Goal: Task Accomplishment & Management: Manage account settings

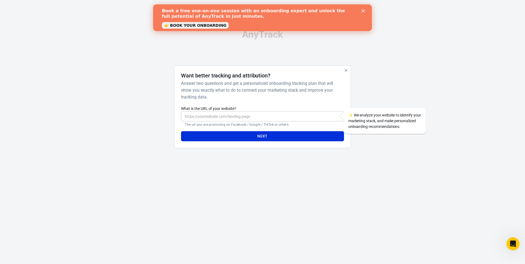
click at [264, 12] on b "Book a free one-on-one session with an onboarding expert and unlock the full po…" at bounding box center [253, 13] width 183 height 11
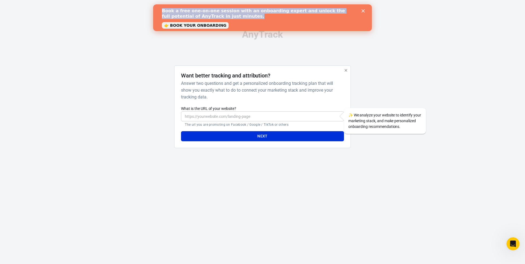
click at [264, 12] on b "Book a free one-on-one session with an onboarding expert and unlock the full po…" at bounding box center [253, 13] width 183 height 11
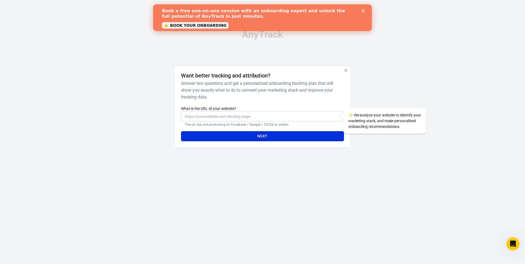
click at [300, 19] on div "Book a free one-on-one session with an onboarding expert and unlock the full po…" at bounding box center [258, 13] width 192 height 11
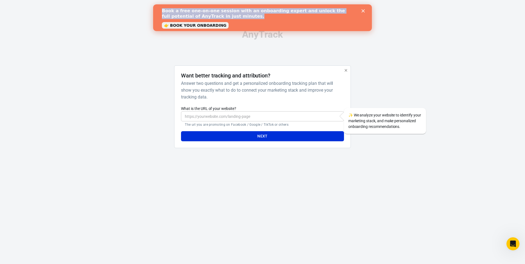
click at [300, 19] on div "Book a free one-on-one session with an onboarding expert and unlock the full po…" at bounding box center [258, 13] width 192 height 11
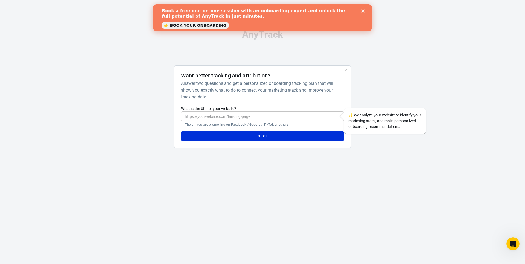
drag, startPoint x: 314, startPoint y: 15, endPoint x: 307, endPoint y: 17, distance: 6.9
click at [314, 15] on div "Book a free one-on-one session with an onboarding expert and unlock the full po…" at bounding box center [258, 13] width 192 height 11
click at [205, 27] on link "👉 BOOK YOUR ONBOARDING" at bounding box center [195, 25] width 67 height 7
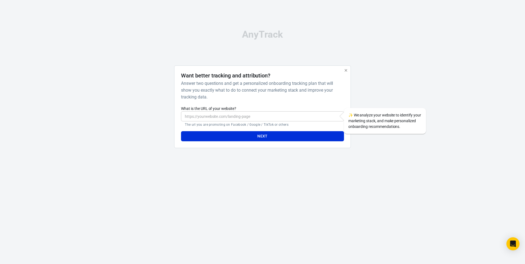
click at [230, 110] on label "What is the URL of your website?" at bounding box center [262, 108] width 163 height 5
click at [230, 111] on input "What is the URL of your website?" at bounding box center [262, 116] width 163 height 10
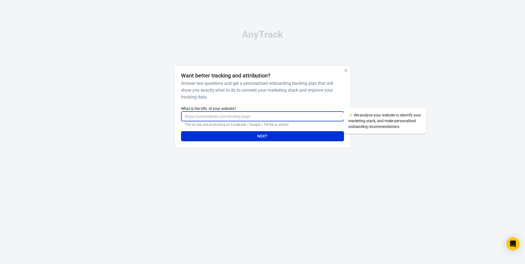
click at [229, 113] on input "What is the URL of your website?" at bounding box center [262, 116] width 163 height 10
paste input "https://twothreadsbyedmonds.com/products/sweatshirt"
type input "https://twothreadsbyedmonds.com/products/sweatshirt"
click at [260, 133] on button "Next" at bounding box center [262, 136] width 163 height 10
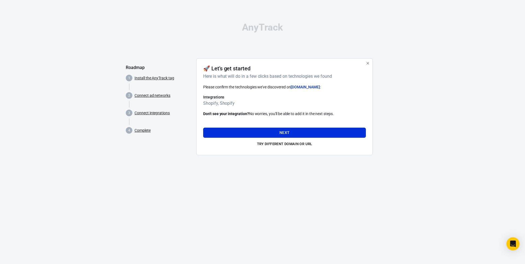
click at [260, 90] on div "Please confirm the technologies we've discovered on twothreadsbyedmonds.com :" at bounding box center [284, 87] width 163 height 6
click at [275, 89] on div "Please confirm the technologies we've discovered on twothreadsbyedmonds.com :" at bounding box center [284, 87] width 163 height 6
click at [255, 98] on h6 "Integrations" at bounding box center [284, 97] width 163 height 5
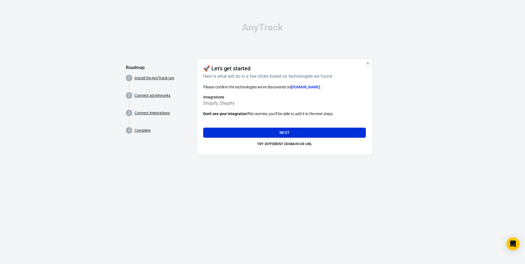
click at [255, 98] on h6 "Integrations" at bounding box center [284, 97] width 163 height 5
click at [264, 108] on div "Please confirm the technologies we've discovered on twothreadsbyedmonds.com : I…" at bounding box center [284, 100] width 163 height 33
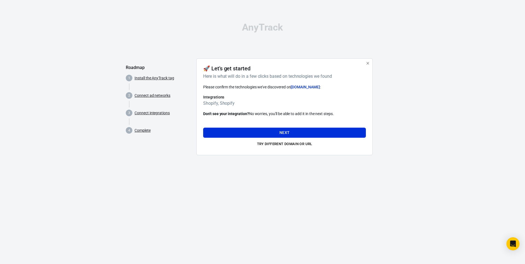
click at [308, 113] on p "Don't see your integration? No worries, you'll be able to add it in the next st…" at bounding box center [284, 114] width 163 height 6
click at [305, 115] on p "Don't see your integration? No worries, you'll be able to add it in the next st…" at bounding box center [284, 114] width 163 height 6
click at [344, 113] on p "Don't see your integration? No worries, you'll be able to add it in the next st…" at bounding box center [284, 114] width 163 height 6
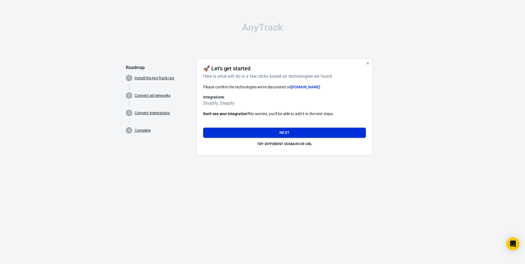
click at [302, 134] on button "Next" at bounding box center [284, 133] width 163 height 10
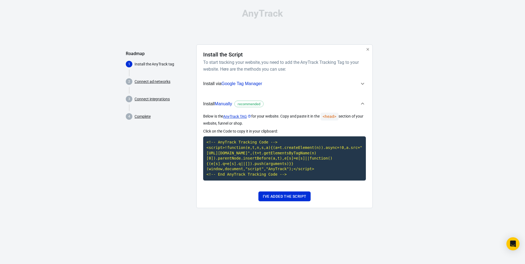
click at [285, 133] on p "Click on the Code to copy it in your clipboard:" at bounding box center [284, 132] width 163 height 6
click at [314, 125] on p "Below is the AnyTrack TAG for your website. Copy and paste it in the <head> sec…" at bounding box center [284, 120] width 163 height 14
click at [324, 117] on code "<head>" at bounding box center [329, 117] width 18 height 8
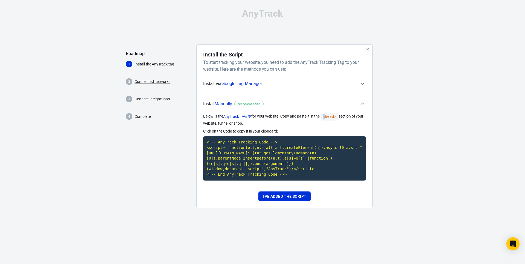
click at [324, 117] on code "<head>" at bounding box center [329, 117] width 18 height 8
click at [332, 117] on code "<head>" at bounding box center [329, 117] width 18 height 8
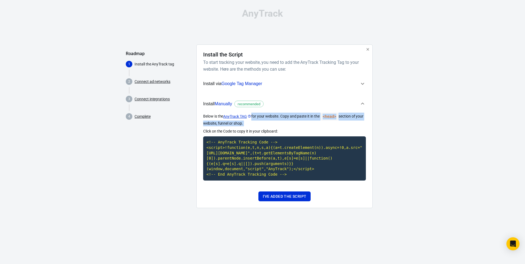
click at [344, 117] on p "Below is the AnyTrack TAG for your website. Copy and paste it in the <head> sec…" at bounding box center [284, 120] width 163 height 14
click at [366, 117] on div "Install the Script To start tracking your website, you need to add the AnyTrack…" at bounding box center [284, 127] width 176 height 164
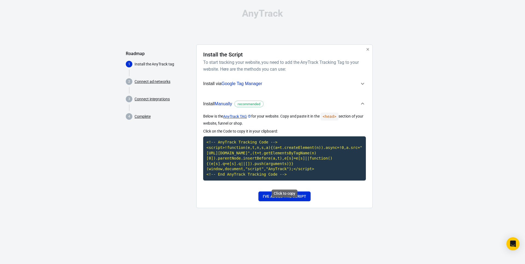
click at [284, 154] on code "<!-- AnyTrack Tracking Code --> <script>!function(e,t,n,s,a){(a=t.createElement…" at bounding box center [284, 159] width 163 height 44
click at [365, 201] on div "I've added the script" at bounding box center [284, 197] width 163 height 10
click at [291, 202] on button "I've added the script" at bounding box center [284, 197] width 52 height 10
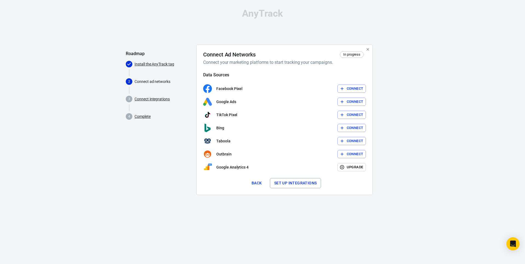
click at [345, 91] on button "Connect" at bounding box center [351, 89] width 29 height 8
click at [340, 87] on icon "button" at bounding box center [341, 88] width 5 height 5
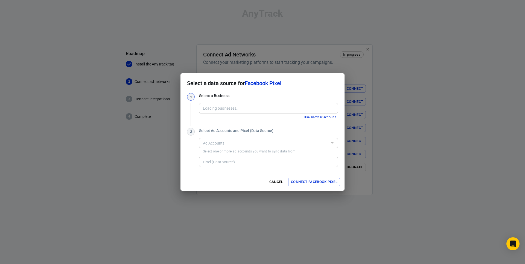
type input "C U S T O M ✰ C A N V A S [2069264246528832]"
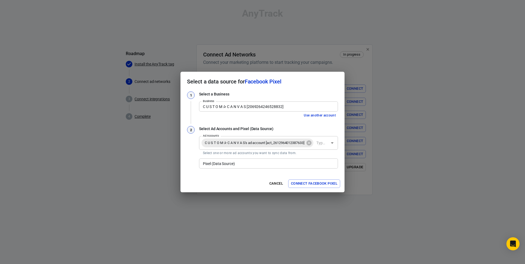
click at [251, 139] on div "C U S T O M ✰ C A N V A S's ad account [act_2612964012387633]" at bounding box center [257, 143] width 112 height 9
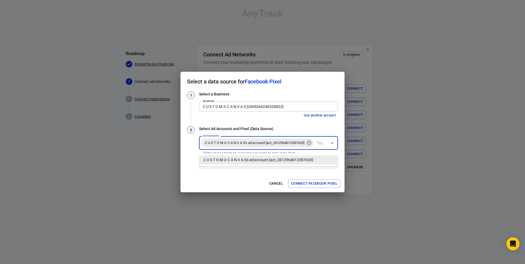
click at [314, 147] on input "Ad Accounts" at bounding box center [320, 143] width 13 height 7
click at [249, 167] on input "Pixel (Data Source)" at bounding box center [268, 163] width 135 height 7
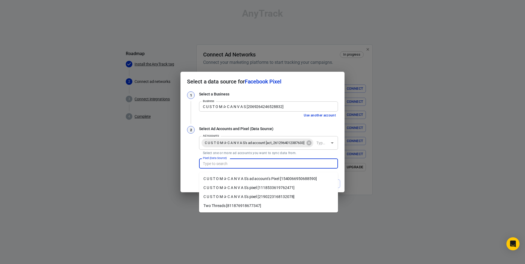
click at [248, 169] on div "Pixel (Data Source)" at bounding box center [268, 164] width 139 height 10
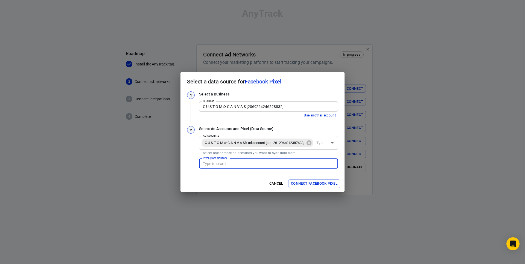
click at [249, 169] on div "Pixel (Data Source)" at bounding box center [268, 164] width 139 height 10
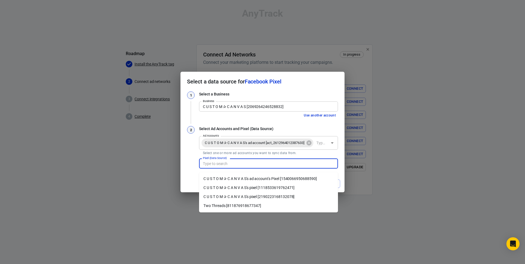
click at [242, 205] on li "Two Threads [811876918677347]" at bounding box center [268, 206] width 139 height 9
type input "Two Threads [811876918677347]"
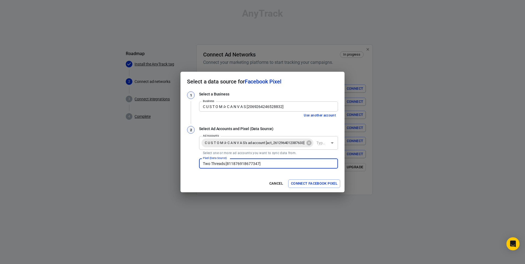
click at [234, 187] on div "Cancel Connect Facebook Pixel" at bounding box center [262, 183] width 164 height 17
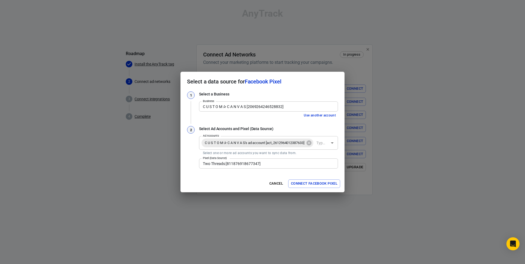
click at [318, 188] on button "Connect Facebook Pixel" at bounding box center [314, 184] width 52 height 8
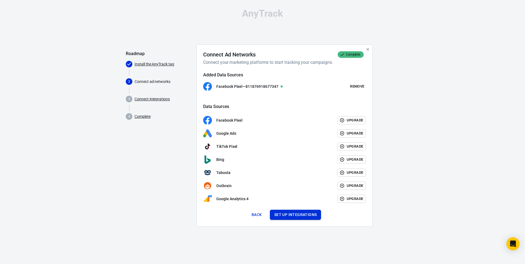
click at [284, 216] on button "Set up integrations" at bounding box center [295, 215] width 51 height 10
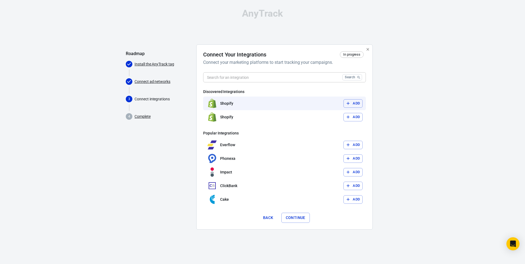
click at [356, 107] on button "Add" at bounding box center [352, 103] width 19 height 8
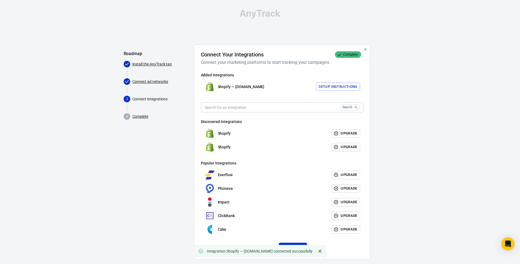
click at [296, 105] on input "text" at bounding box center [269, 107] width 137 height 10
click at [307, 95] on div "Added Integrations Shopify — twothreadsbyedmonds.com Setup Instructions Search …" at bounding box center [282, 154] width 163 height 164
click at [289, 252] on button "Continue" at bounding box center [293, 248] width 28 height 10
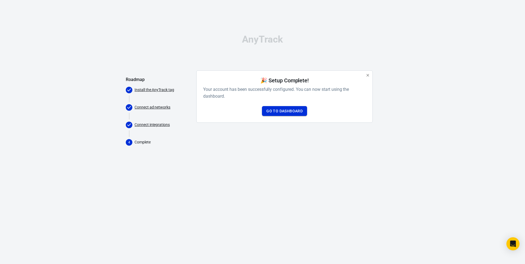
click at [290, 112] on link "Go to Dashboard" at bounding box center [284, 111] width 45 height 10
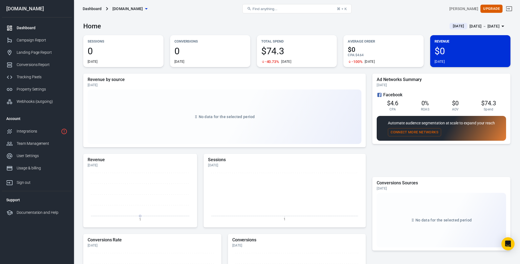
click at [272, 55] on span "$74.3" at bounding box center [297, 50] width 72 height 9
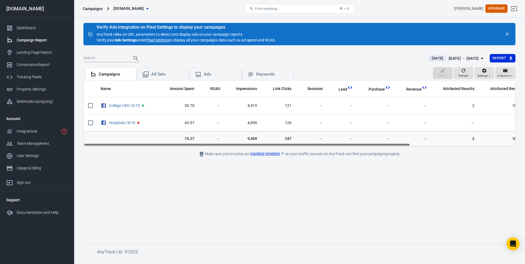
click at [170, 141] on span "74.27" at bounding box center [179, 138] width 32 height 5
click at [165, 143] on td "74.27" at bounding box center [178, 139] width 40 height 15
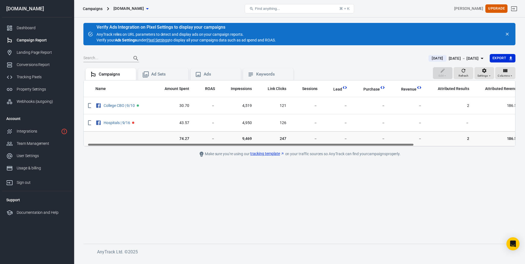
drag, startPoint x: 156, startPoint y: 144, endPoint x: 160, endPoint y: 145, distance: 4.1
click at [160, 145] on div "Name Amount Spent ROAS Impressions Link Clicks Sessions Lead Purchase Revenue A…" at bounding box center [299, 114] width 431 height 66
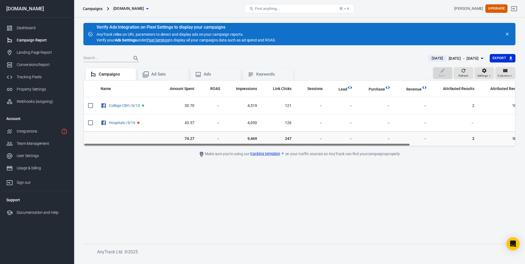
drag, startPoint x: 160, startPoint y: 145, endPoint x: 140, endPoint y: 146, distance: 19.7
click at [140, 146] on div "Name Amount Spent ROAS Impressions Link Clicks Sessions Lead Purchase Revenue A…" at bounding box center [299, 114] width 431 height 66
drag, startPoint x: 169, startPoint y: 154, endPoint x: 152, endPoint y: 154, distance: 16.4
click at [168, 154] on main "Verify Ads Integration on Pixel Settings to display your campaigns AnyTrack rel…" at bounding box center [299, 129] width 432 height 213
click at [460, 61] on div "Oct 1 － Oct 1, 2025" at bounding box center [463, 58] width 30 height 7
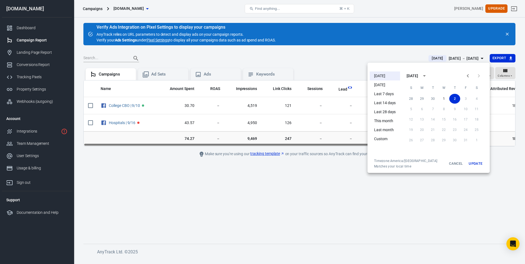
click at [381, 86] on li "Yesterday" at bounding box center [384, 85] width 30 height 9
click at [474, 164] on button "Update" at bounding box center [474, 164] width 17 height 10
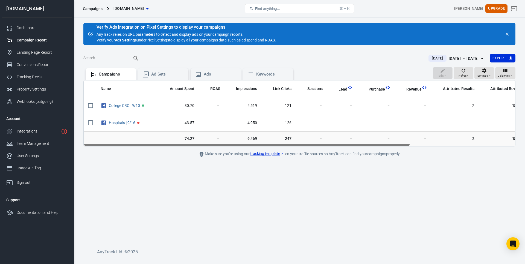
click at [460, 164] on main "Verify Ads Integration on Pixel Settings to display your campaigns AnyTrack rel…" at bounding box center [299, 129] width 432 height 213
drag, startPoint x: 336, startPoint y: 144, endPoint x: 164, endPoint y: 162, distance: 172.0
click at [160, 158] on main "Verify Ads Integration on Pixel Settings to display your campaigns AnyTrack rel…" at bounding box center [299, 129] width 432 height 213
click at [308, 198] on main "Verify Ads Integration on Pixel Settings to display your campaigns AnyTrack rel…" at bounding box center [299, 129] width 432 height 213
click at [307, 153] on div "Make sure you're using our tracking template on your traffic sources so AnyTrac…" at bounding box center [299, 154] width 246 height 7
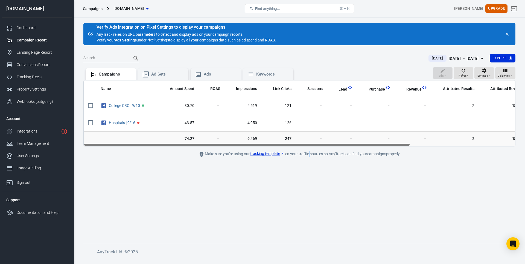
click at [307, 153] on div "Make sure you're using our tracking template on your traffic sources so AnyTrac…" at bounding box center [299, 154] width 246 height 7
click at [327, 155] on div "Make sure you're using our tracking template on your traffic sources so AnyTrac…" at bounding box center [299, 154] width 246 height 7
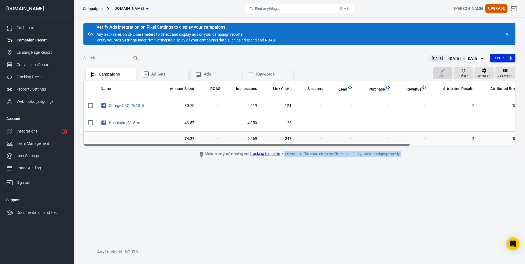
drag, startPoint x: 327, startPoint y: 155, endPoint x: 341, endPoint y: 155, distance: 13.4
click at [327, 155] on div "Make sure you're using our tracking template on your traffic sources so AnyTrac…" at bounding box center [299, 154] width 246 height 7
drag, startPoint x: 364, startPoint y: 154, endPoint x: 301, endPoint y: 155, distance: 63.1
click at [366, 155] on div "Make sure you're using our tracking template on your traffic sources so AnyTrac…" at bounding box center [299, 154] width 246 height 7
click at [268, 155] on link "tracking template" at bounding box center [267, 154] width 34 height 6
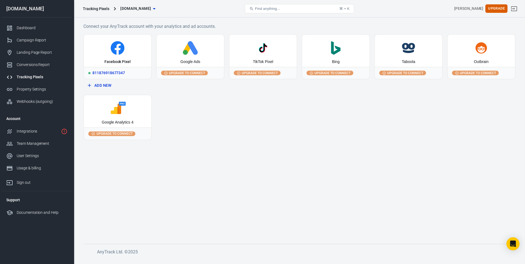
click at [125, 56] on div "Facebook Pixel" at bounding box center [117, 51] width 67 height 32
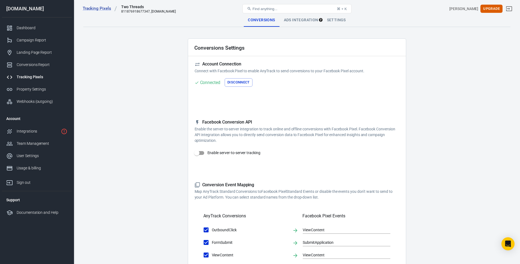
click at [165, 84] on main "Conversions Ads Integration Settings Conversions Settings Account Connection Co…" at bounding box center [297, 236] width 428 height 445
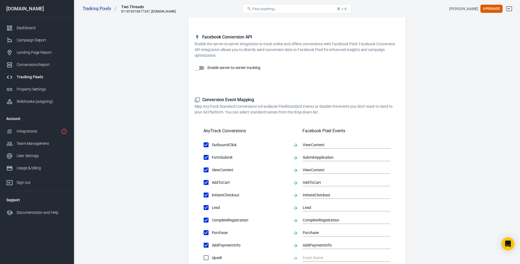
click at [253, 49] on p "Enable the server-to-server integration to track online and offline conversions…" at bounding box center [297, 49] width 205 height 17
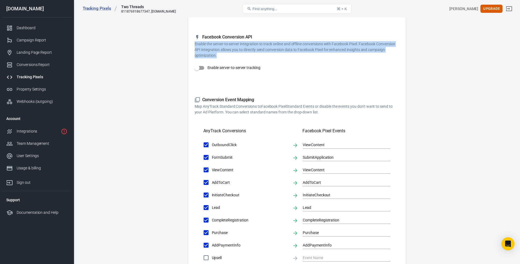
click at [253, 49] on p "Enable the server-to-server integration to track online and offline conversions…" at bounding box center [297, 49] width 205 height 17
click at [286, 45] on p "Enable the server-to-server integration to track online and offline conversions…" at bounding box center [297, 49] width 205 height 17
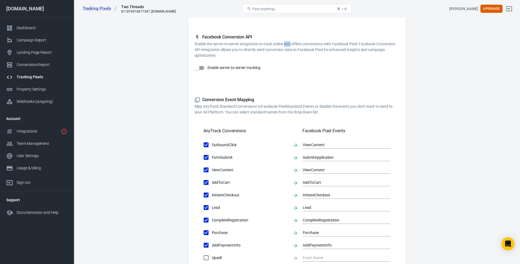
click at [286, 45] on p "Enable the server-to-server integration to track online and offline conversions…" at bounding box center [297, 49] width 205 height 17
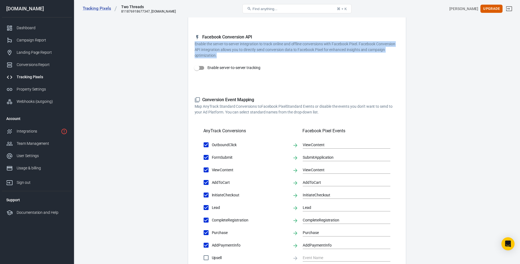
click at [286, 45] on p "Enable the server-to-server integration to track online and offline conversions…" at bounding box center [297, 49] width 205 height 17
click at [304, 45] on p "Enable the server-to-server integration to track online and offline conversions…" at bounding box center [297, 49] width 205 height 17
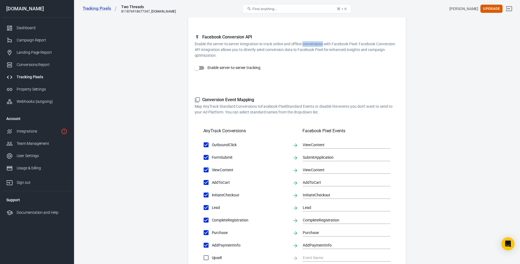
click at [304, 45] on p "Enable the server-to-server integration to track online and offline conversions…" at bounding box center [297, 49] width 205 height 17
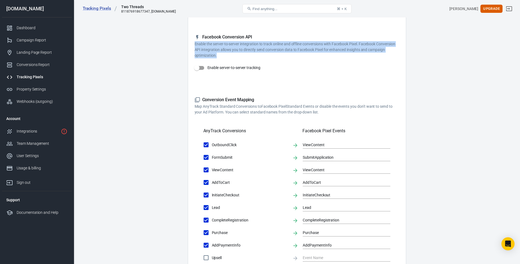
click at [304, 45] on p "Enable the server-to-server integration to track online and offline conversions…" at bounding box center [297, 49] width 205 height 17
click at [312, 45] on p "Enable the server-to-server integration to track online and offline conversions…" at bounding box center [297, 49] width 205 height 17
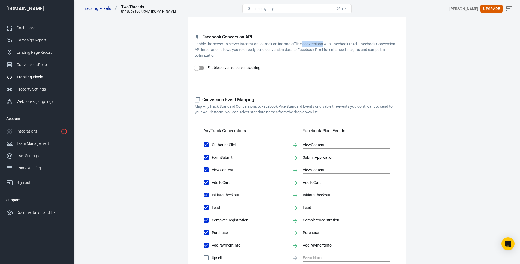
click at [312, 45] on p "Enable the server-to-server integration to track online and offline conversions…" at bounding box center [297, 49] width 205 height 17
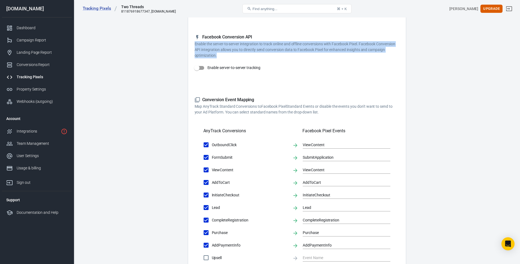
click at [312, 45] on p "Enable the server-to-server integration to track online and offline conversions…" at bounding box center [297, 49] width 205 height 17
click at [329, 46] on p "Enable the server-to-server integration to track online and offline conversions…" at bounding box center [297, 49] width 205 height 17
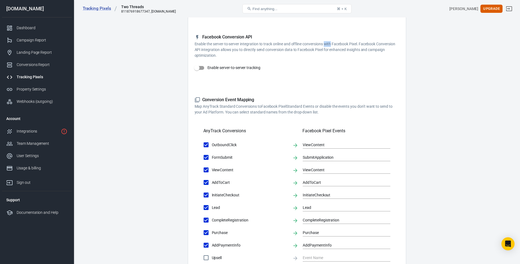
click at [329, 46] on p "Enable the server-to-server integration to track online and offline conversions…" at bounding box center [297, 49] width 205 height 17
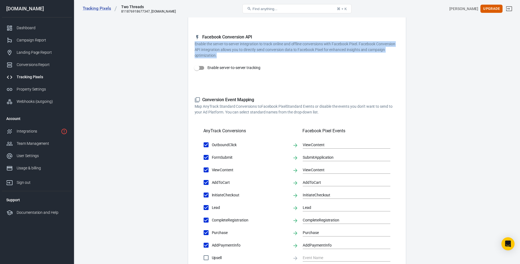
click at [329, 46] on p "Enable the server-to-server integration to track online and offline conversions…" at bounding box center [297, 49] width 205 height 17
click at [345, 47] on p "Enable the server-to-server integration to track online and offline conversions…" at bounding box center [297, 49] width 205 height 17
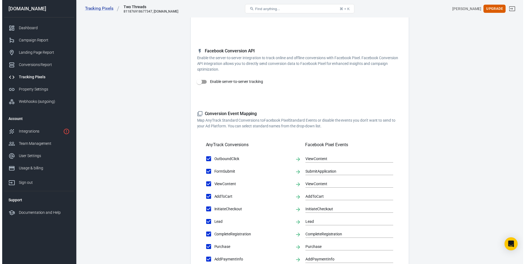
scroll to position [64, 0]
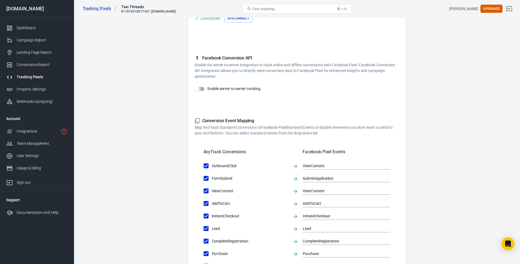
click at [197, 91] on input "Enable server-to-server tracking" at bounding box center [196, 89] width 31 height 10
checkbox input "false"
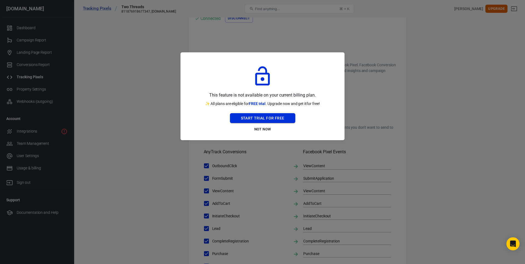
click at [277, 119] on button "Start Trial For Free" at bounding box center [262, 118] width 65 height 10
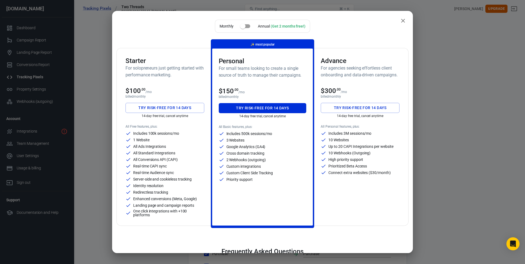
click at [170, 111] on button "Try risk-free for 14 days" at bounding box center [164, 108] width 79 height 10
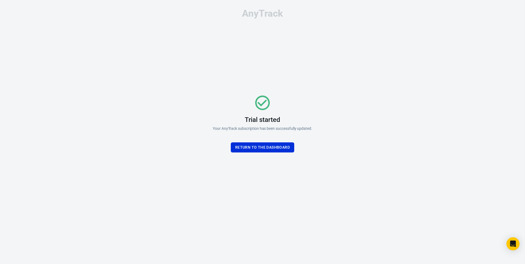
drag, startPoint x: 247, startPoint y: 145, endPoint x: 264, endPoint y: 136, distance: 19.7
click at [247, 145] on button "Return To the dashboard" at bounding box center [262, 148] width 63 height 10
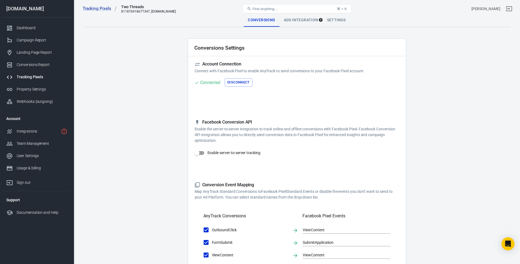
click at [316, 70] on p "Connect with Facebook Pixel to enable AnyTrack to send conversions to your Face…" at bounding box center [297, 71] width 205 height 6
click at [205, 149] on input "Enable server-to-server tracking" at bounding box center [196, 153] width 31 height 10
checkbox input "true"
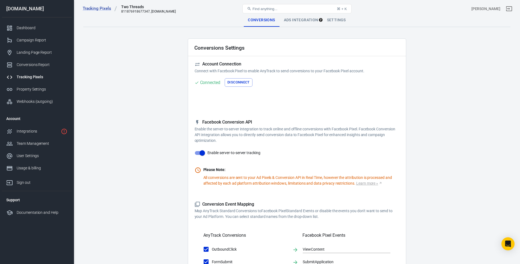
click at [267, 137] on p "Enable the server-to-server integration to track online and offline conversions…" at bounding box center [297, 135] width 205 height 17
click at [268, 137] on p "Enable the server-to-server integration to track online and offline conversions…" at bounding box center [297, 135] width 205 height 17
click at [302, 134] on p "Enable the server-to-server integration to track online and offline conversions…" at bounding box center [297, 135] width 205 height 17
click at [308, 186] on p "All conversions are sent to your Ad Pixels & Conversion API in Real Time, howev…" at bounding box center [302, 180] width 196 height 11
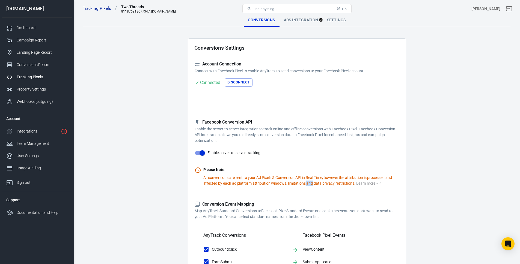
click at [308, 186] on p "All conversions are sent to your Ad Pixels & Conversion API in Real Time, howev…" at bounding box center [302, 180] width 196 height 11
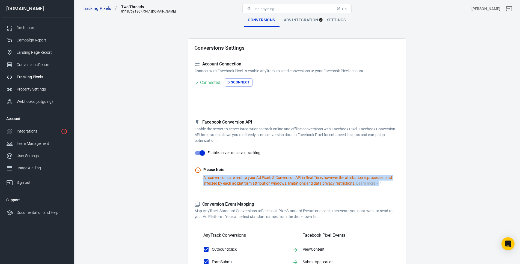
drag, startPoint x: 308, startPoint y: 186, endPoint x: 312, endPoint y: 185, distance: 3.9
click at [308, 186] on p "All conversions are sent to your Ad Pixels & Conversion API in Real Time, howev…" at bounding box center [302, 180] width 196 height 11
click at [315, 184] on p "All conversions are sent to your Ad Pixels & Conversion API in Real Time, howev…" at bounding box center [302, 180] width 196 height 11
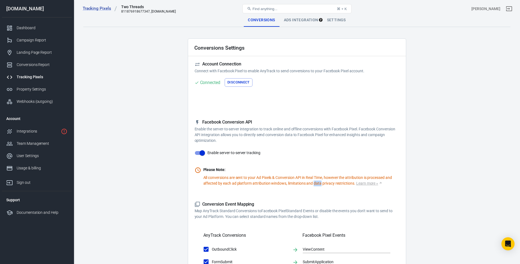
click at [315, 184] on p "All conversions are sent to your Ad Pixels & Conversion API in Real Time, howev…" at bounding box center [302, 180] width 196 height 11
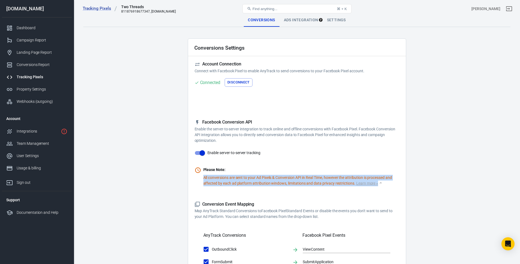
click at [315, 184] on p "All conversions are sent to your Ad Pixels & Conversion API in Real Time, howev…" at bounding box center [302, 180] width 196 height 11
click at [325, 183] on p "All conversions are sent to your Ad Pixels & Conversion API in Real Time, howev…" at bounding box center [302, 180] width 196 height 11
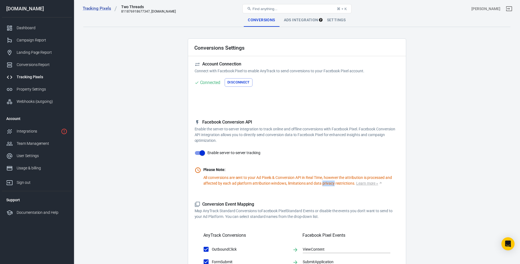
click at [325, 183] on p "All conversions are sent to your Ad Pixels & Conversion API in Real Time, howev…" at bounding box center [302, 180] width 196 height 11
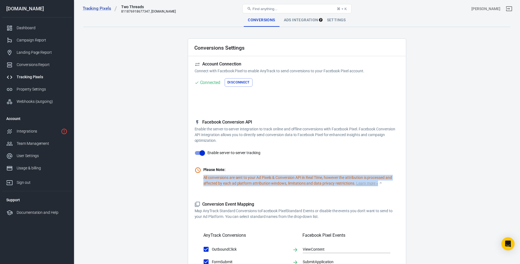
click at [325, 183] on p "All conversions are sent to your Ad Pixels & Conversion API in Real Time, howev…" at bounding box center [302, 180] width 196 height 11
click at [328, 182] on p "All conversions are sent to your Ad Pixels & Conversion API in Real Time, howev…" at bounding box center [302, 180] width 196 height 11
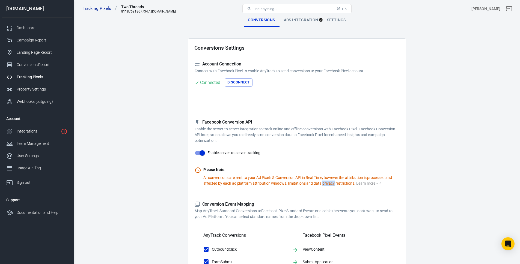
click at [328, 182] on p "All conversions are sent to your Ad Pixels & Conversion API in Real Time, howev…" at bounding box center [302, 180] width 196 height 11
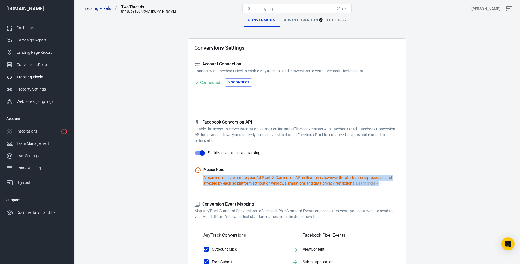
click at [328, 182] on p "All conversions are sent to your Ad Pixels & Conversion API in Real Time, howev…" at bounding box center [302, 180] width 196 height 11
click at [335, 182] on p "All conversions are sent to your Ad Pixels & Conversion API in Real Time, howev…" at bounding box center [302, 180] width 196 height 11
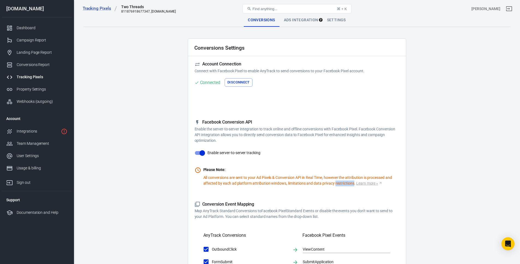
click at [335, 182] on p "All conversions are sent to your Ad Pixels & Conversion API in Real Time, howev…" at bounding box center [302, 180] width 196 height 11
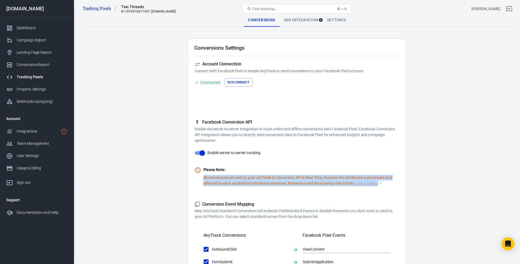
click at [335, 182] on p "All conversions are sent to your Ad Pixels & Conversion API in Real Time, howev…" at bounding box center [302, 180] width 196 height 11
click at [336, 182] on p "All conversions are sent to your Ad Pixels & Conversion API in Real Time, howev…" at bounding box center [302, 180] width 196 height 11
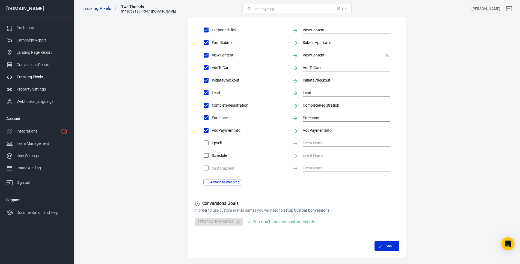
scroll to position [237, 0]
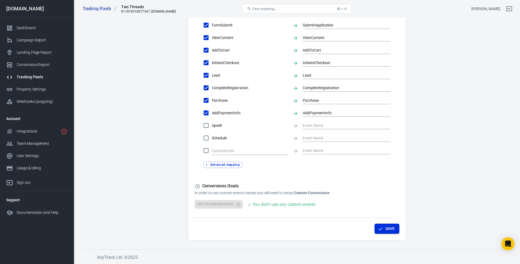
click at [385, 224] on div "Save" at bounding box center [297, 228] width 214 height 21
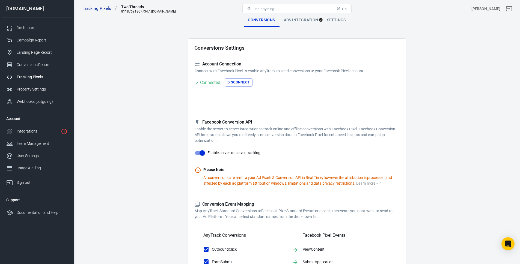
click at [173, 107] on main "Conversions Ads Integration Settings Conversions Settings Account Connection Co…" at bounding box center [297, 246] width 428 height 464
click at [33, 136] on link "Integrations" at bounding box center [37, 131] width 70 height 12
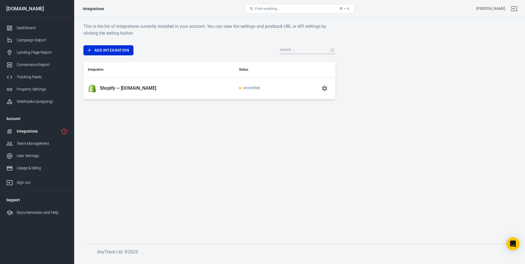
click at [230, 88] on div "Shopify — twothreadsbyedmonds.com" at bounding box center [159, 88] width 142 height 9
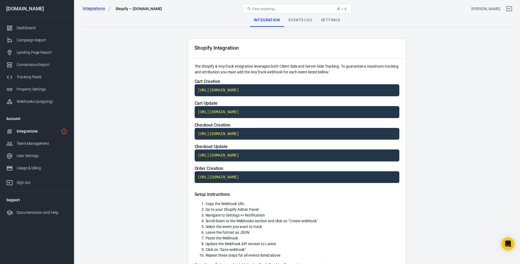
click at [132, 105] on main "Integration Events Log Settings Shopify Integration The Shopify & AnyTrack inte…" at bounding box center [297, 218] width 428 height 408
click at [256, 65] on p "The Shopify & AnyTrack integration leverages both Client-Side and Server-Side T…" at bounding box center [297, 69] width 205 height 11
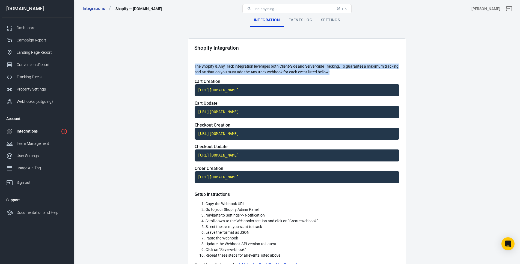
click at [256, 65] on p "The Shopify & AnyTrack integration leverages both Client-Side and Server-Side T…" at bounding box center [297, 69] width 205 height 11
click at [336, 65] on p "The Shopify & AnyTrack integration leverages both Client-Side and Server-Side T…" at bounding box center [297, 69] width 205 height 11
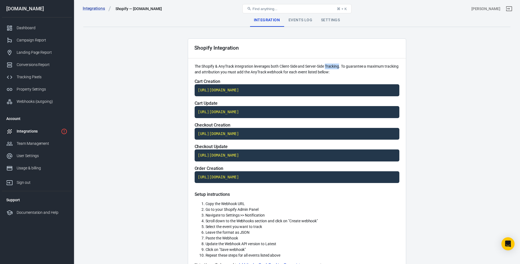
click at [336, 65] on p "The Shopify & AnyTrack integration leverages both Client-Side and Server-Side T…" at bounding box center [297, 69] width 205 height 11
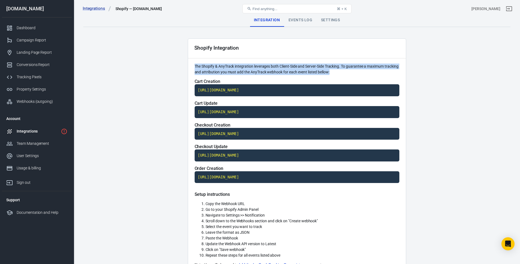
click at [336, 65] on p "The Shopify & AnyTrack integration leverages both Client-Side and Server-Side T…" at bounding box center [297, 69] width 205 height 11
click at [358, 67] on p "The Shopify & AnyTrack integration leverages both Client-Side and Server-Side T…" at bounding box center [297, 69] width 205 height 11
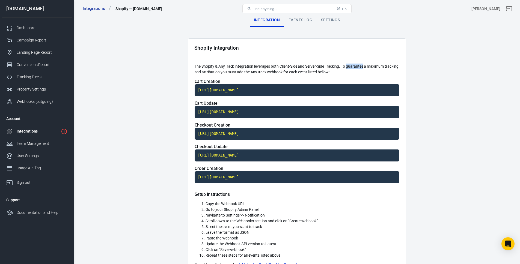
click at [358, 67] on p "The Shopify & AnyTrack integration leverages both Client-Side and Server-Side T…" at bounding box center [297, 69] width 205 height 11
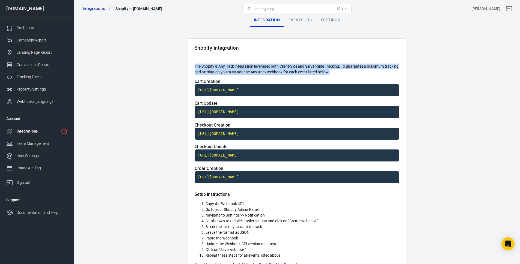
click at [358, 67] on p "The Shopify & AnyTrack integration leverages both Client-Side and Server-Side T…" at bounding box center [297, 69] width 205 height 11
click at [367, 67] on p "The Shopify & AnyTrack integration leverages both Client-Side and Server-Side T…" at bounding box center [297, 69] width 205 height 11
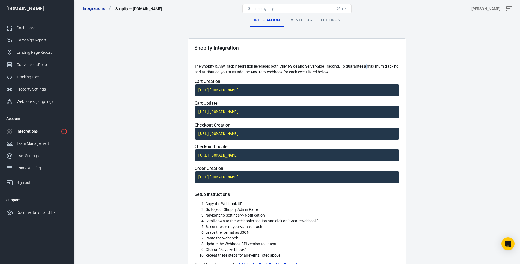
click at [367, 67] on p "The Shopify & AnyTrack integration leverages both Client-Side and Server-Side T…" at bounding box center [297, 69] width 205 height 11
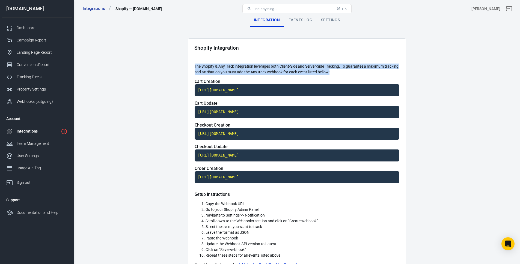
click at [367, 67] on p "The Shopify & AnyTrack integration leverages both Client-Side and Server-Side T…" at bounding box center [297, 69] width 205 height 11
click at [380, 69] on p "The Shopify & AnyTrack integration leverages both Client-Side and Server-Side T…" at bounding box center [297, 69] width 205 height 11
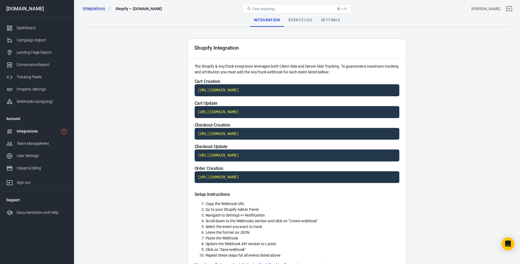
scroll to position [52, 0]
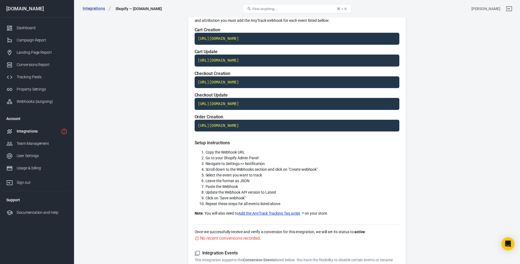
click at [233, 150] on li "Copy the Webhook URL" at bounding box center [303, 153] width 194 height 6
click at [240, 154] on span "Copy the Webhook URL" at bounding box center [225, 152] width 39 height 4
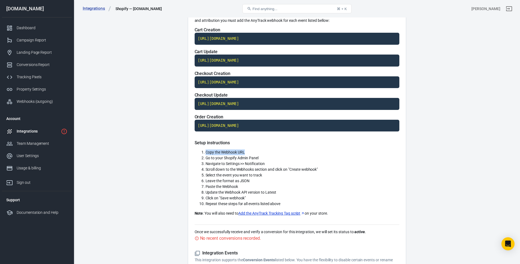
click at [240, 154] on span "Copy the Webhook URL" at bounding box center [225, 152] width 39 height 4
click at [239, 158] on span "Go to your Shopify Admin Panel" at bounding box center [232, 158] width 53 height 4
click at [237, 165] on span "Navigate to Settings >> Notification" at bounding box center [235, 164] width 59 height 4
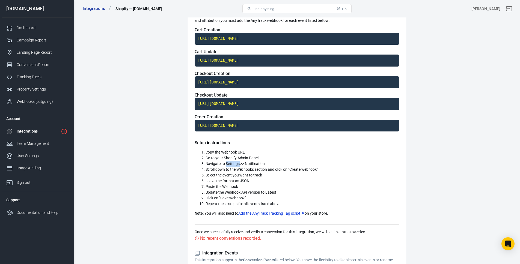
click at [237, 165] on span "Navigate to Settings >> Notification" at bounding box center [235, 164] width 59 height 4
click at [237, 167] on span "Scroll down to the Webhooks section and click on "Create webhook"" at bounding box center [262, 169] width 113 height 4
click at [237, 168] on span "Scroll down to the Webhooks section and click on "Create webhook"" at bounding box center [262, 169] width 113 height 4
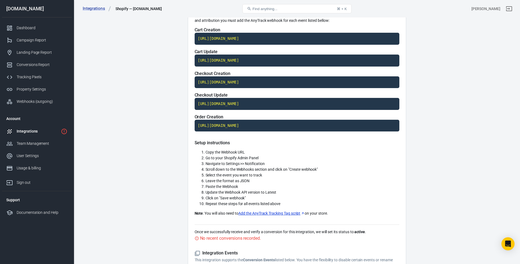
click at [234, 175] on span "Select the event you want to track" at bounding box center [234, 175] width 57 height 4
drag, startPoint x: 234, startPoint y: 175, endPoint x: 233, endPoint y: 180, distance: 4.5
click at [234, 175] on span "Select the event you want to track" at bounding box center [234, 175] width 57 height 4
click at [233, 181] on span "Leave the format as JSON" at bounding box center [228, 181] width 44 height 4
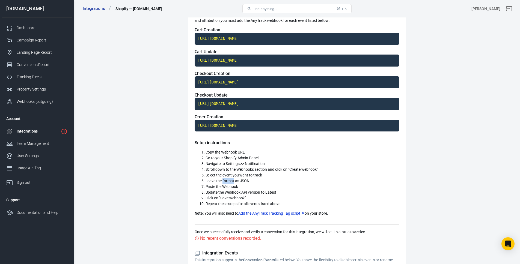
click at [233, 181] on span "Leave the format as JSON" at bounding box center [228, 181] width 44 height 4
click at [231, 187] on span "Paste the Webhook" at bounding box center [222, 187] width 33 height 4
drag, startPoint x: 231, startPoint y: 187, endPoint x: 230, endPoint y: 192, distance: 5.0
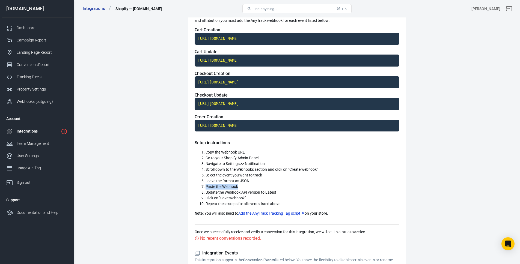
click at [231, 189] on li "Paste the Webhook" at bounding box center [303, 187] width 194 height 6
click at [230, 193] on span "Update the Webhook API version to Latest" at bounding box center [241, 192] width 71 height 4
click at [259, 195] on li "Update the Webhook API version to Latest" at bounding box center [303, 193] width 194 height 6
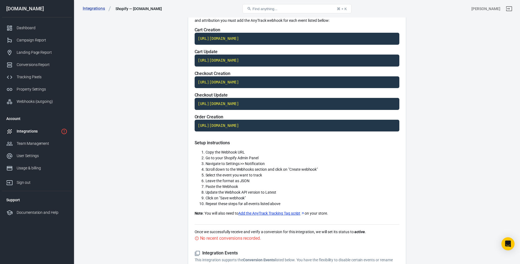
scroll to position [132, 0]
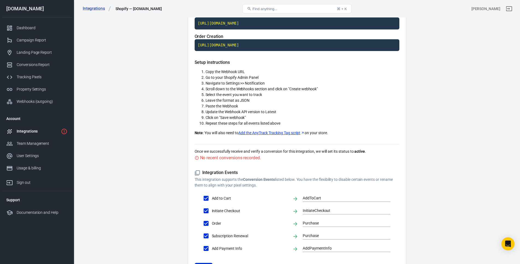
click at [265, 157] on div "No recent conversions recorded." at bounding box center [297, 158] width 205 height 7
drag, startPoint x: 265, startPoint y: 157, endPoint x: 269, endPoint y: 157, distance: 3.9
click at [265, 157] on div "No recent conversions recorded." at bounding box center [297, 158] width 205 height 7
click at [295, 149] on p "Once we successfully receive and verify a conversion for this integration, we w…" at bounding box center [297, 152] width 205 height 6
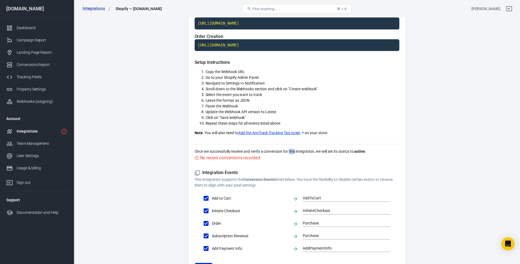
click at [295, 149] on p "Once we successfully receive and verify a conversion for this integration, we w…" at bounding box center [297, 152] width 205 height 6
click at [321, 153] on p "Once we successfully receive and verify a conversion for this integration, we w…" at bounding box center [297, 152] width 205 height 6
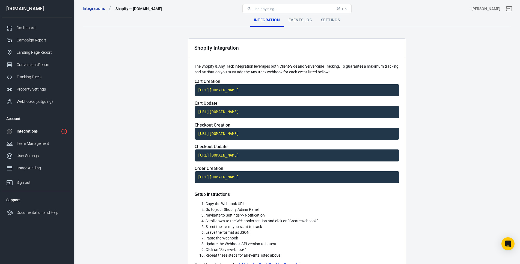
click at [402, 198] on div "Shopify Integration The Shopify & AnyTrack integration leverages both Client-Si…" at bounding box center [297, 230] width 219 height 383
drag, startPoint x: 348, startPoint y: 70, endPoint x: 401, endPoint y: 68, distance: 53.6
click at [373, 68] on p "The Shopify & AnyTrack integration leverages both Client-Side and Server-Side T…" at bounding box center [297, 69] width 205 height 11
click at [401, 68] on div "Shopify Integration The Shopify & AnyTrack integration leverages both Client-Si…" at bounding box center [297, 230] width 219 height 383
click at [317, 24] on div "Settings" at bounding box center [331, 20] width 28 height 13
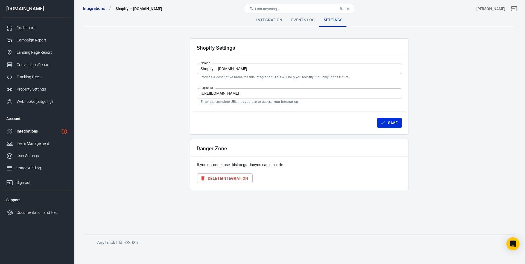
click at [298, 22] on div "Events Log" at bounding box center [303, 20] width 33 height 13
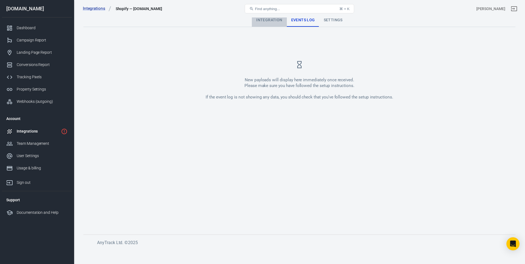
click at [264, 22] on div "Integration" at bounding box center [269, 20] width 35 height 13
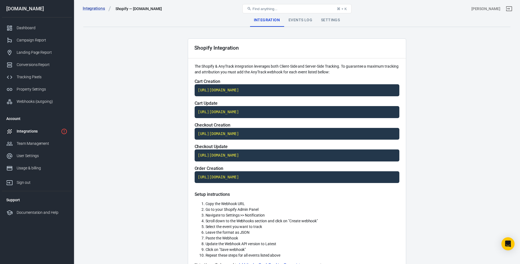
click at [270, 64] on p "The Shopify & AnyTrack integration leverages both Client-Side and Server-Side T…" at bounding box center [297, 69] width 205 height 11
click at [303, 68] on p "The Shopify & AnyTrack integration leverages both Client-Side and Server-Side T…" at bounding box center [297, 69] width 205 height 11
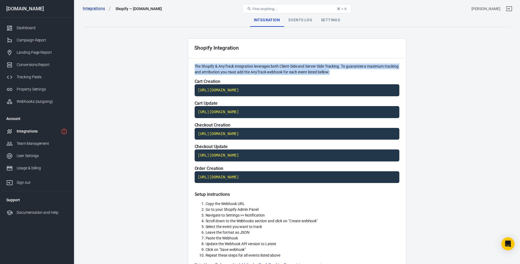
click at [303, 68] on p "The Shopify & AnyTrack integration leverages both Client-Side and Server-Side T…" at bounding box center [297, 69] width 205 height 11
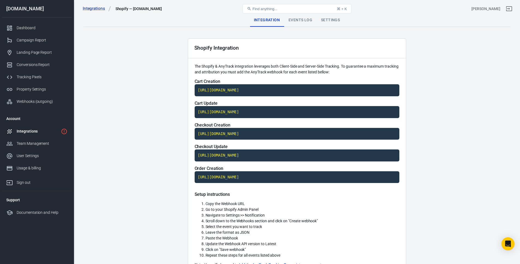
click at [344, 65] on p "The Shopify & AnyTrack integration leverages both Client-Side and Server-Side T…" at bounding box center [297, 69] width 205 height 11
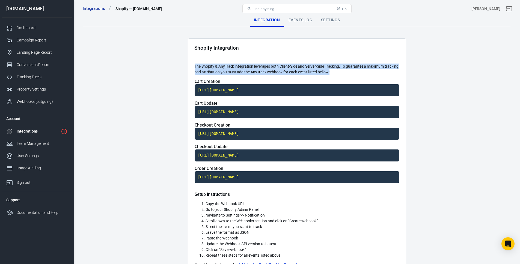
click at [344, 65] on p "The Shopify & AnyTrack integration leverages both Client-Side and Server-Side T…" at bounding box center [297, 69] width 205 height 11
click at [374, 66] on p "The Shopify & AnyTrack integration leverages both Client-Side and Server-Side T…" at bounding box center [297, 69] width 205 height 11
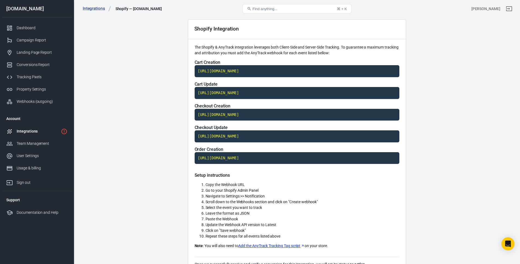
scroll to position [70, 0]
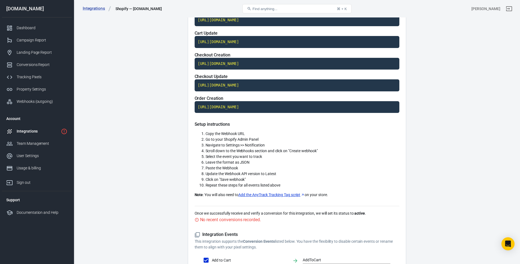
click at [247, 131] on div "Setup instructions Copy the Webhook URL Go to your Shopify Admin Panel Navigate…" at bounding box center [297, 164] width 205 height 84
click at [261, 134] on li "Copy the Webhook URL" at bounding box center [303, 134] width 194 height 6
click at [251, 144] on span "Navigate to Settings >> Notification" at bounding box center [235, 145] width 59 height 4
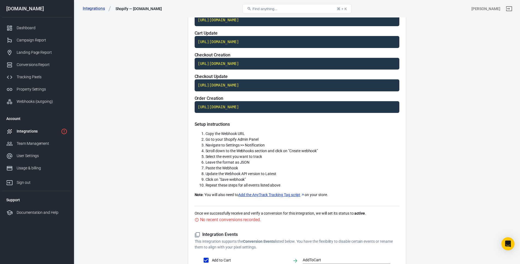
click at [260, 142] on li "Go to your Shopify Admin Panel" at bounding box center [303, 140] width 194 height 6
drag, startPoint x: 260, startPoint y: 142, endPoint x: 399, endPoint y: 137, distance: 138.9
click at [260, 142] on li "Go to your Shopify Admin Panel" at bounding box center [303, 140] width 194 height 6
click at [263, 148] on li "Navigate to Settings >> Notification" at bounding box center [303, 146] width 194 height 6
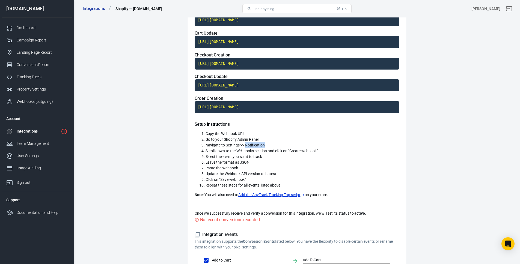
click at [263, 148] on li "Navigate to Settings >> Notification" at bounding box center [303, 146] width 194 height 6
click at [297, 153] on span "Scroll down to the Webhooks section and click on "Create webhook"" at bounding box center [262, 151] width 113 height 4
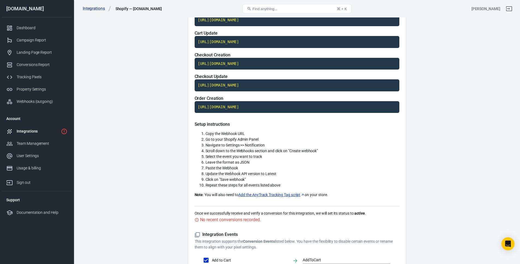
click at [255, 159] on span "Select the event you want to track" at bounding box center [234, 157] width 57 height 4
click at [286, 149] on span "Scroll down to the Webhooks section and click on "Create webhook"" at bounding box center [262, 151] width 113 height 4
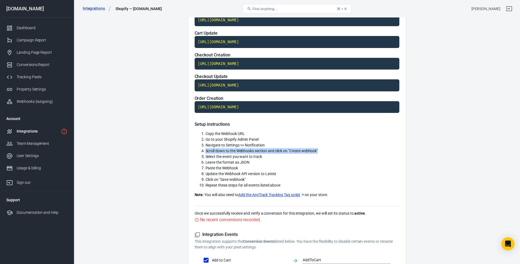
drag, startPoint x: 286, startPoint y: 149, endPoint x: 401, endPoint y: 145, distance: 115.6
click at [286, 149] on span "Scroll down to the Webhooks section and click on "Create webhook"" at bounding box center [262, 151] width 113 height 4
click at [298, 155] on li "Select the event you want to track" at bounding box center [303, 157] width 194 height 6
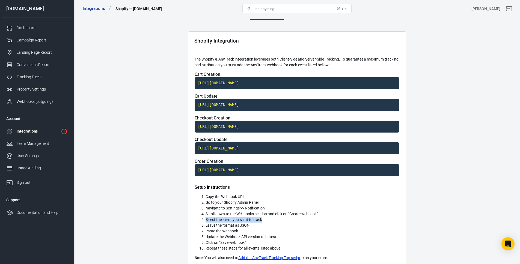
scroll to position [0, 0]
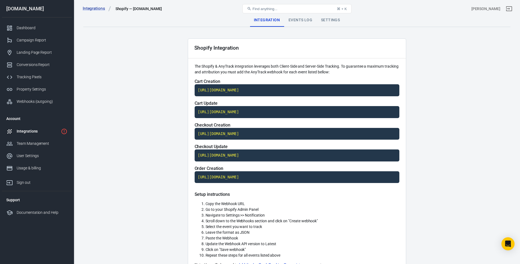
click at [273, 90] on code "https://t1.anytrack.io/GO1HsbMZ/collect/shopify-twothreadsbyedmondscom" at bounding box center [297, 90] width 205 height 12
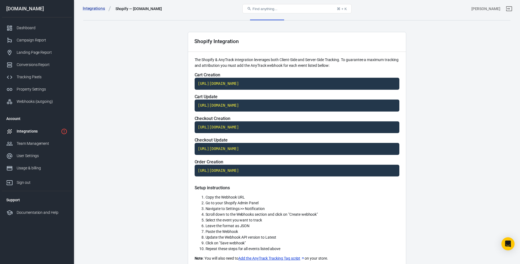
scroll to position [10, 0]
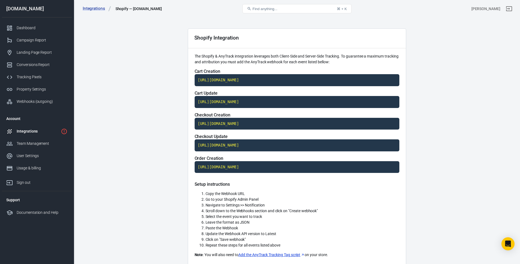
click at [281, 235] on li "Update the Webhook API version to Latest" at bounding box center [303, 234] width 194 height 6
click at [307, 102] on code "https://t1.anytrack.io/GO1HsbMZ/collect/shopify-twothreadsbyedmondscom" at bounding box center [297, 102] width 205 height 12
click at [227, 120] on code "https://t1.anytrack.io/GO1HsbMZ/collect/shopify-twothreadsbyedmondscom" at bounding box center [297, 124] width 205 height 12
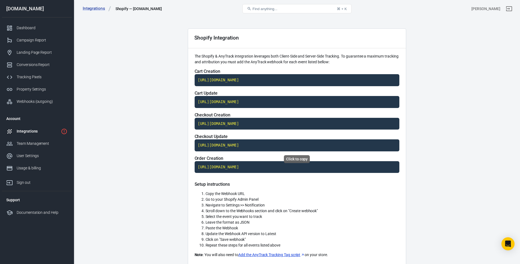
click at [264, 144] on code "https://t1.anytrack.io/GO1HsbMZ/collect/shopify-twothreadsbyedmondscom" at bounding box center [297, 146] width 205 height 12
click at [242, 166] on code "https://t1.anytrack.io/GO1HsbMZ/collect/shopify-twothreadsbyedmondscom" at bounding box center [297, 167] width 205 height 12
click at [307, 169] on code "https://t1.anytrack.io/GO1HsbMZ/collect/shopify-twothreadsbyedmondscom" at bounding box center [297, 167] width 205 height 12
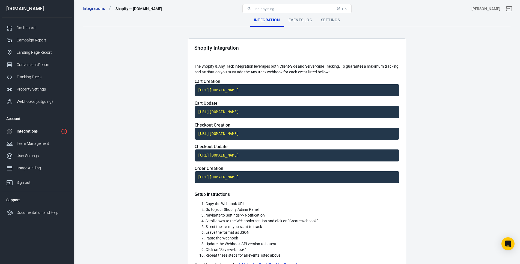
scroll to position [180, 0]
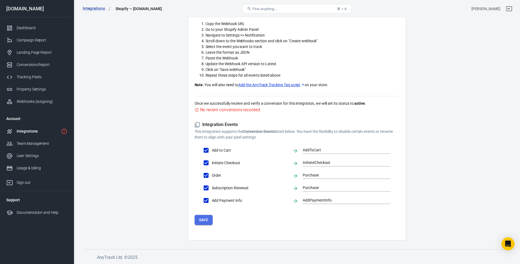
click at [198, 219] on button "Save" at bounding box center [204, 220] width 18 height 10
click at [285, 108] on div "No recent conversions recorded." at bounding box center [297, 110] width 205 height 7
click at [308, 101] on p "Once we successfully receive and verify a conversion for this integration, we w…" at bounding box center [297, 104] width 205 height 6
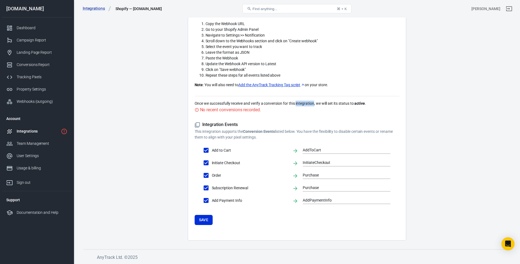
click at [308, 101] on p "Once we successfully receive and verify a conversion for this integration, we w…" at bounding box center [297, 104] width 205 height 6
click at [363, 105] on strong "active" at bounding box center [360, 103] width 11 height 4
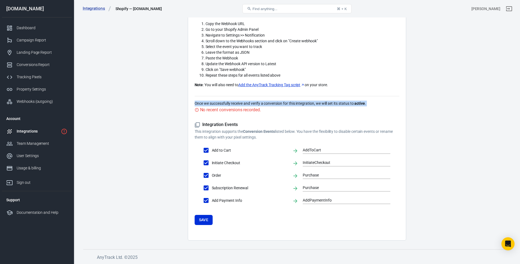
click at [368, 105] on p "Once we successfully receive and verify a conversion for this integration, we w…" at bounding box center [297, 104] width 205 height 6
click at [380, 104] on p "Once we successfully receive and verify a conversion for this integration, we w…" at bounding box center [297, 104] width 205 height 6
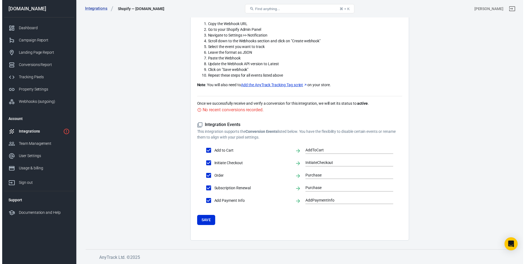
scroll to position [0, 0]
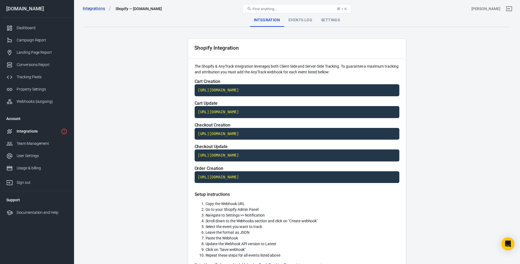
click at [122, 105] on main "Integration Events Log Settings Shopify Integration The Shopify & AnyTrack inte…" at bounding box center [297, 218] width 428 height 408
click at [46, 81] on link "Tracking Pixels" at bounding box center [37, 77] width 70 height 12
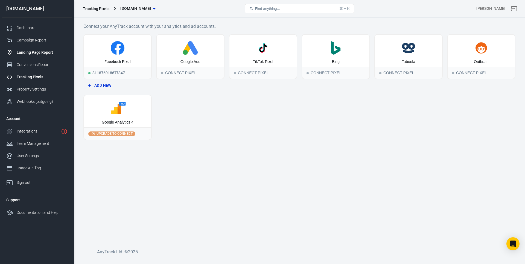
click at [53, 51] on div "Landing Page Report" at bounding box center [42, 53] width 51 height 6
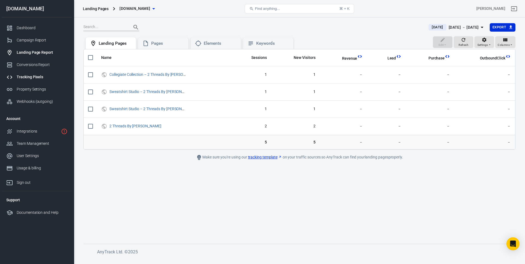
click at [40, 72] on link "Tracking Pixels" at bounding box center [37, 77] width 70 height 12
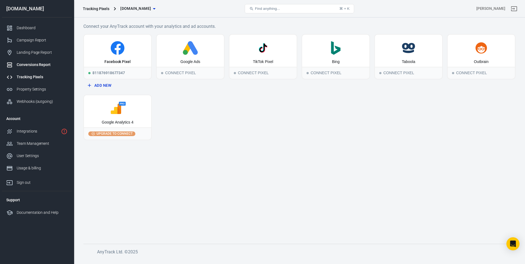
click at [42, 69] on link "Conversions Report" at bounding box center [37, 65] width 70 height 12
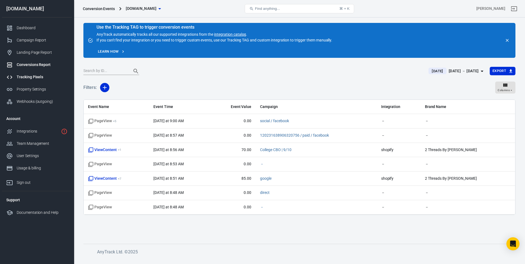
click at [42, 78] on div "Tracking Pixels" at bounding box center [42, 77] width 51 height 6
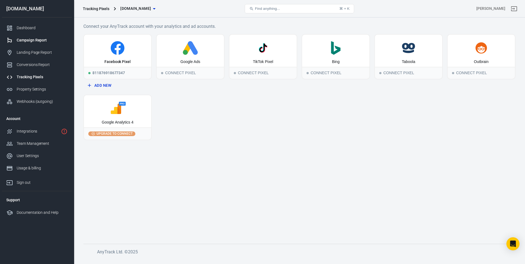
click at [50, 45] on link "Campaign Report" at bounding box center [37, 40] width 70 height 12
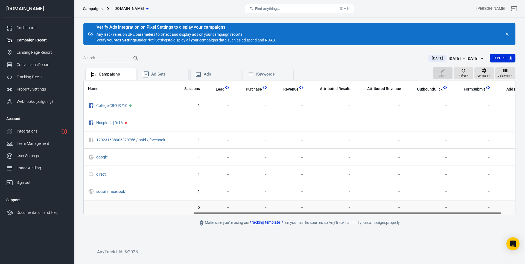
drag, startPoint x: 261, startPoint y: 214, endPoint x: 380, endPoint y: 212, distance: 118.9
click at [379, 212] on div "Name Amount Spent ROAS Impressions Link Clicks Sessions Lead Purchase Revenue A…" at bounding box center [299, 147] width 432 height 135
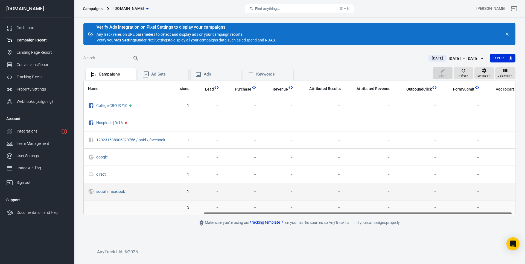
click at [408, 185] on td "－" at bounding box center [418, 191] width 47 height 17
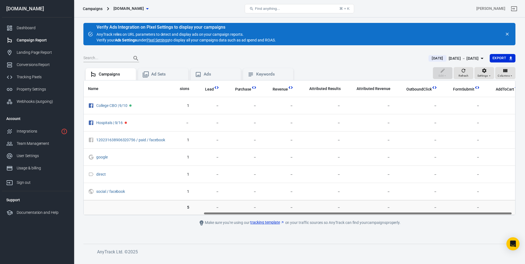
click at [463, 59] on div "Oct 2 － Oct 2, 2025" at bounding box center [463, 58] width 30 height 7
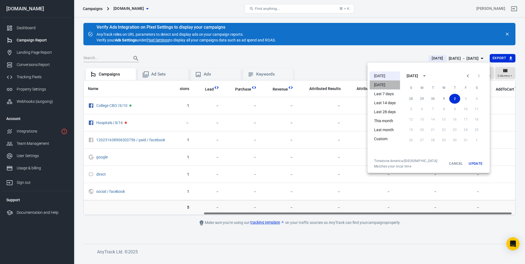
click at [384, 84] on li "Yesterday" at bounding box center [384, 85] width 30 height 9
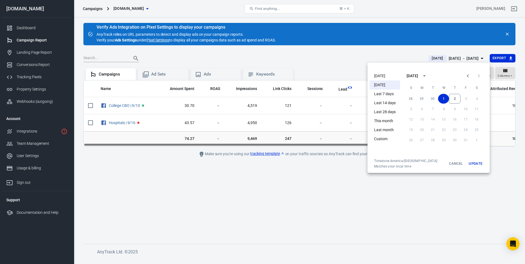
click at [301, 182] on div at bounding box center [262, 132] width 525 height 264
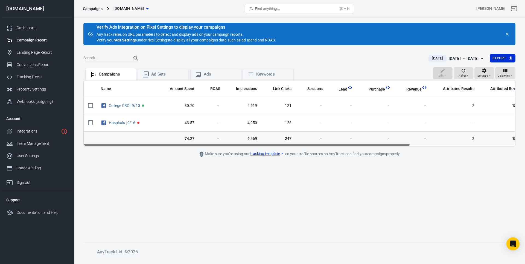
drag, startPoint x: 330, startPoint y: 143, endPoint x: 336, endPoint y: 142, distance: 6.3
click at [336, 142] on td "－" at bounding box center [342, 139] width 30 height 15
drag, startPoint x: 342, startPoint y: 141, endPoint x: 367, endPoint y: 141, distance: 25.4
click at [367, 141] on tr "74.27 － 9,469 247 － － － － 2 186.50 － － －" at bounding box center [370, 139] width 573 height 15
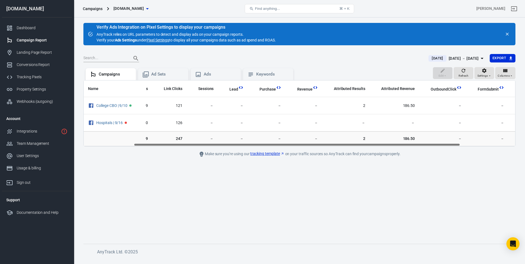
scroll to position [0, 138]
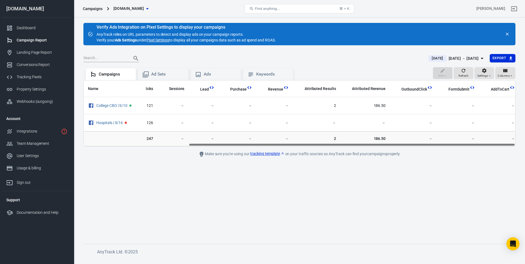
drag, startPoint x: 348, startPoint y: 145, endPoint x: 470, endPoint y: 179, distance: 127.1
click at [472, 145] on div "Name Amount Spent ROAS Impressions Link Clicks Sessions Lead Purchase Revenue A…" at bounding box center [299, 114] width 431 height 66
click at [470, 180] on main "Verify Ads Integration on Pixel Settings to display your campaigns AnyTrack rel…" at bounding box center [299, 129] width 432 height 213
click at [37, 30] on div "Dashboard" at bounding box center [42, 28] width 51 height 6
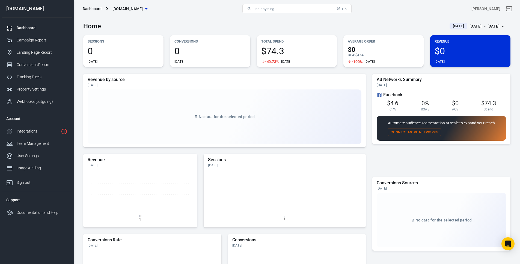
click at [493, 29] on div "Oct 1 － Oct 1, 2025" at bounding box center [485, 26] width 30 height 7
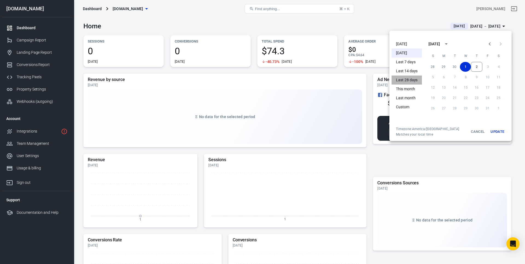
click at [416, 82] on li "Last 28 days" at bounding box center [406, 80] width 30 height 9
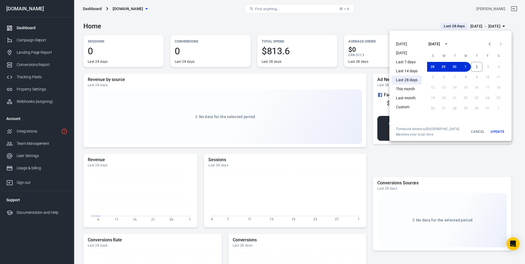
click at [501, 134] on button "Update" at bounding box center [496, 132] width 17 height 10
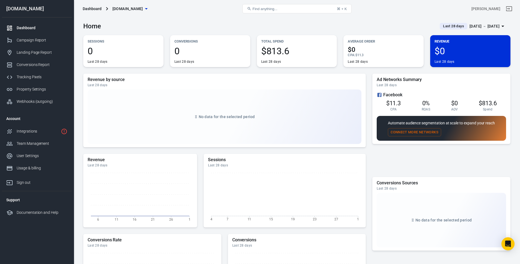
click at [303, 105] on div "No data for the selected period" at bounding box center [225, 117] width 274 height 55
click at [452, 123] on p "Automate audience segmentation at scale to expand your reach" at bounding box center [441, 123] width 107 height 6
click at [468, 124] on p "Automate audience segmentation at scale to expand your reach" at bounding box center [441, 123] width 107 height 6
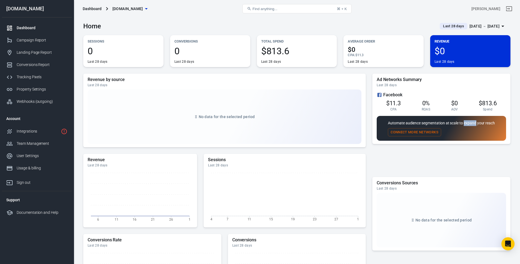
click at [468, 124] on p "Automate audience segmentation at scale to expand your reach" at bounding box center [441, 123] width 107 height 6
click at [477, 124] on p "Automate audience segmentation at scale to expand your reach" at bounding box center [441, 123] width 107 height 6
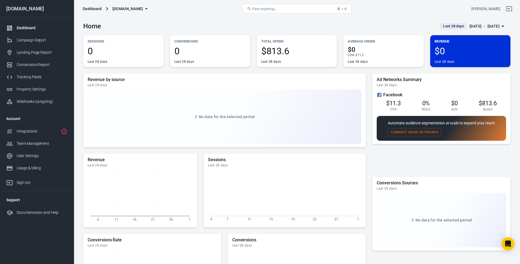
click at [484, 124] on p "Automate audience segmentation at scale to expand your reach" at bounding box center [441, 123] width 107 height 6
click at [494, 124] on p "Automate audience segmentation at scale to expand your reach" at bounding box center [441, 123] width 107 height 6
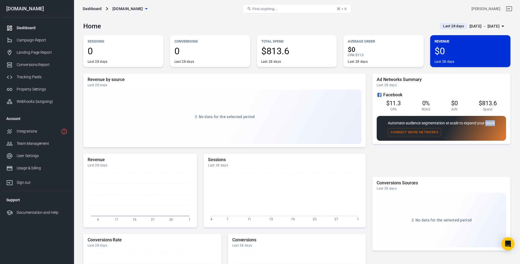
click at [494, 124] on p "Automate audience segmentation at scale to expand your reach" at bounding box center [441, 123] width 107 height 6
click at [492, 125] on p "Automate audience segmentation at scale to expand your reach" at bounding box center [441, 123] width 107 height 6
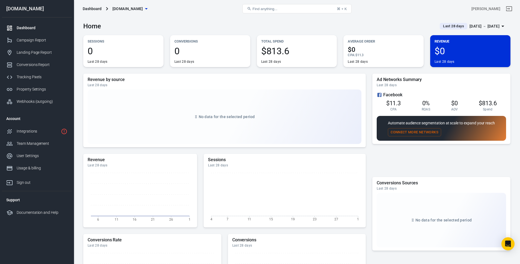
click at [488, 128] on div "Automate audience segmentation at scale to expand your reach Connect More Netwo…" at bounding box center [441, 128] width 107 height 16
click at [495, 125] on p "Automate audience segmentation at scale to expand your reach" at bounding box center [441, 123] width 107 height 6
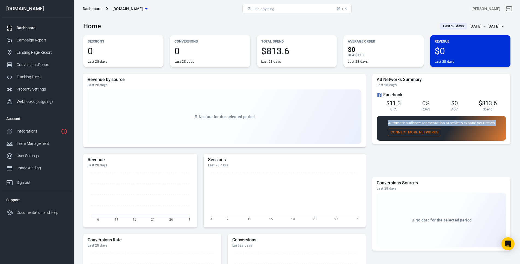
click at [495, 125] on p "Automate audience segmentation at scale to expand your reach" at bounding box center [441, 123] width 107 height 6
click at [499, 125] on div "Automate audience segmentation at scale to expand your reach Connect More Netwo…" at bounding box center [442, 128] width 130 height 25
click at [16, 148] on link "Team Management" at bounding box center [37, 144] width 70 height 12
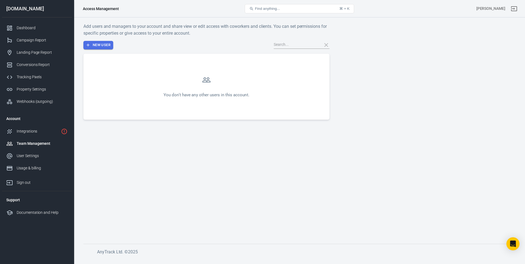
click at [107, 43] on button "New User" at bounding box center [98, 45] width 30 height 8
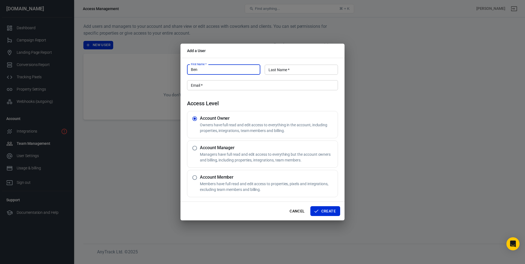
type input "Ben"
type input "Skvara"
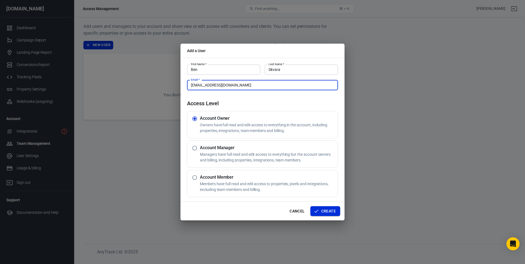
type input "info@skvaraagency.com"
click at [332, 212] on button "Create" at bounding box center [325, 212] width 30 height 10
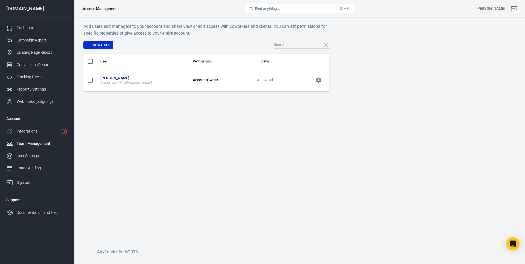
drag, startPoint x: 282, startPoint y: 157, endPoint x: 90, endPoint y: 126, distance: 194.7
click at [280, 156] on main "Add users and managers to your account and share view or edit access with cowor…" at bounding box center [299, 129] width 432 height 213
